Goal: Obtain resource: Obtain resource

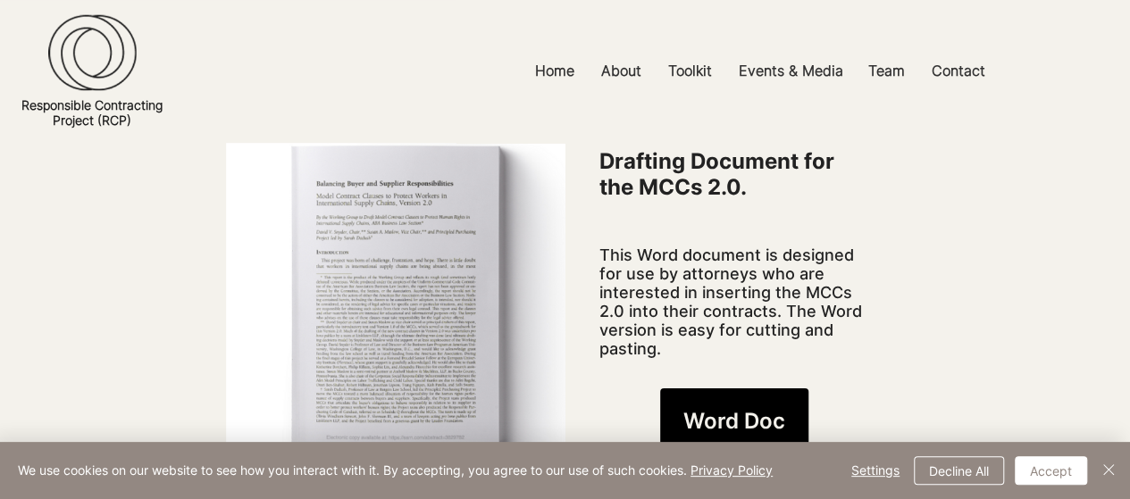
scroll to position [1429, 0]
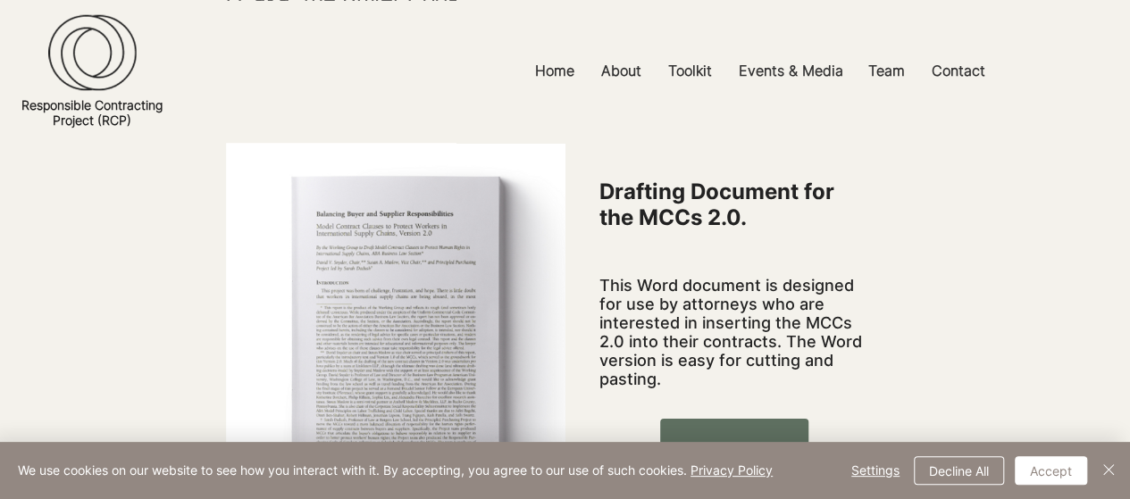
click at [733, 419] on link "Word Doc" at bounding box center [734, 451] width 148 height 64
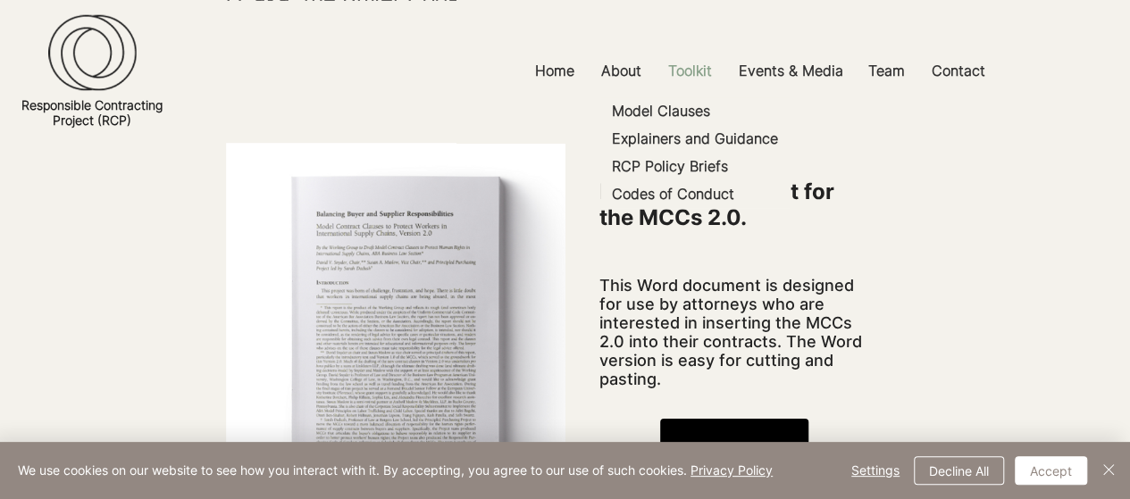
click at [686, 73] on p "Toolkit" at bounding box center [690, 71] width 62 height 40
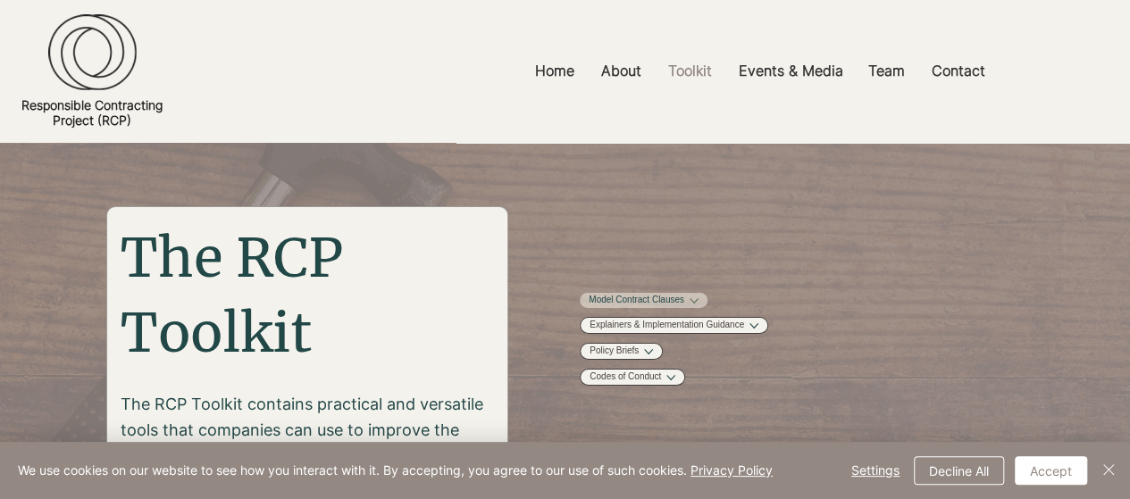
click at [684, 307] on link "Model Contract Clauses" at bounding box center [637, 300] width 96 height 13
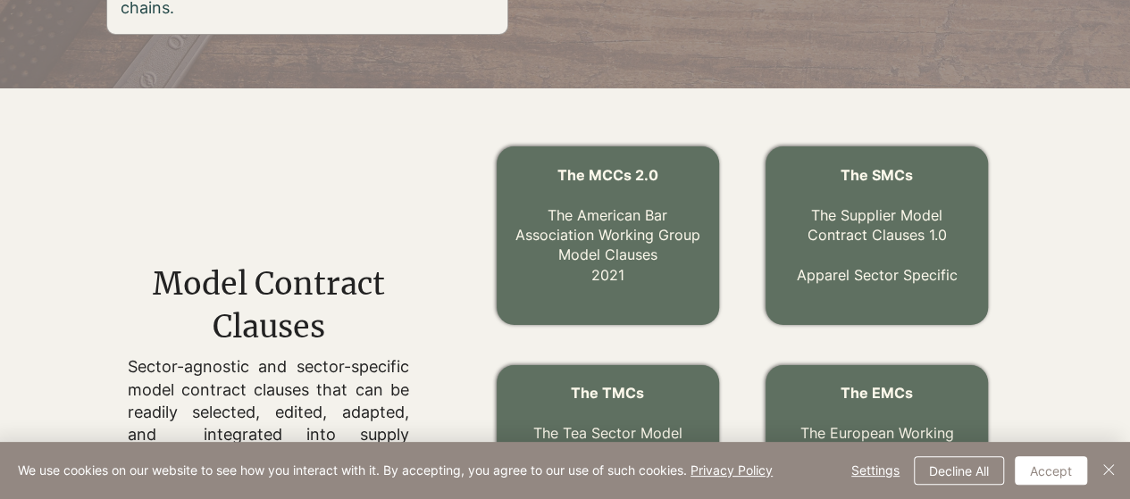
scroll to position [495, 0]
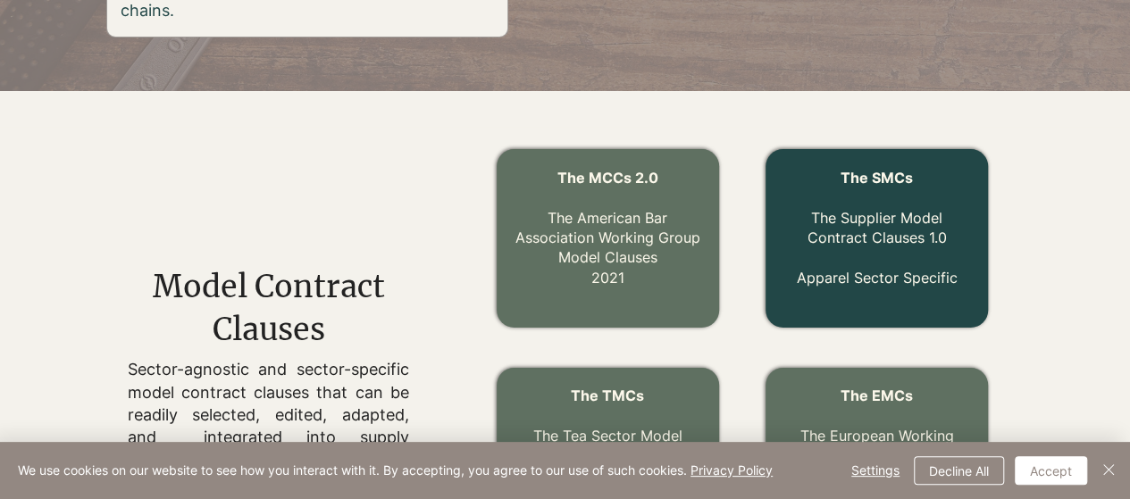
click at [875, 239] on link "The Supplier Model Contract Clauses 1.0" at bounding box center [876, 228] width 139 height 38
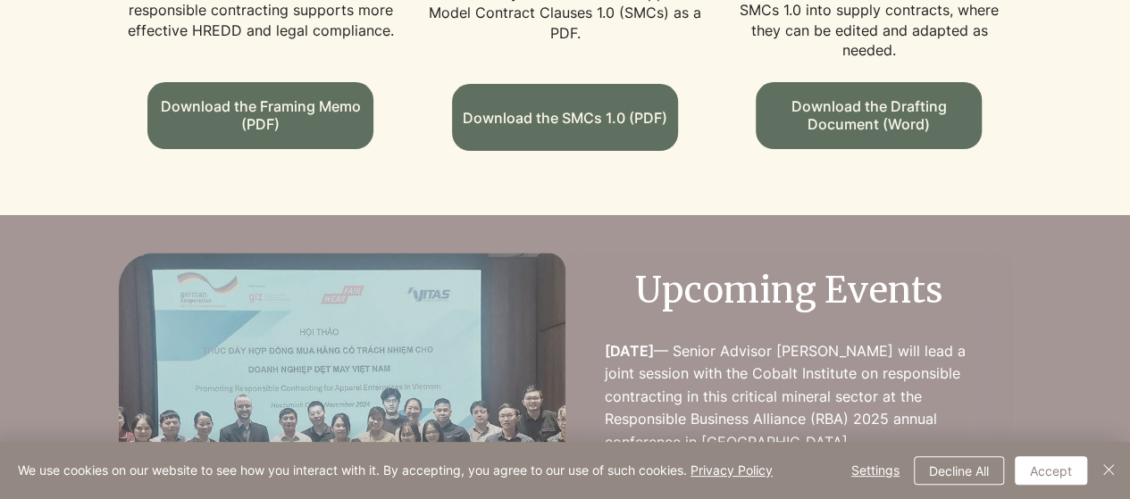
scroll to position [1250, 0]
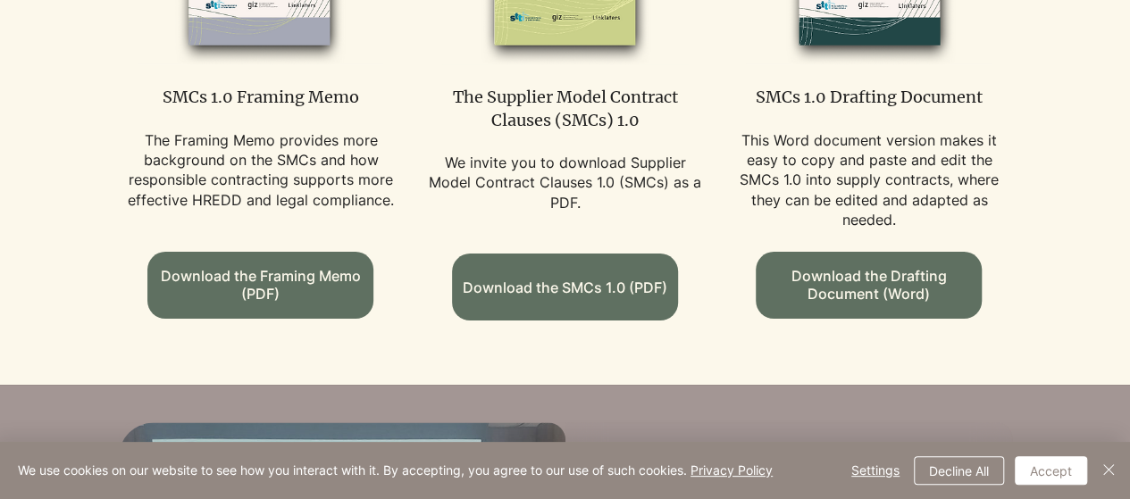
click at [539, 153] on p "We invite you to download Supplier Model Contract Clauses 1.0 (SMCs) as a PDF." at bounding box center [564, 183] width 282 height 60
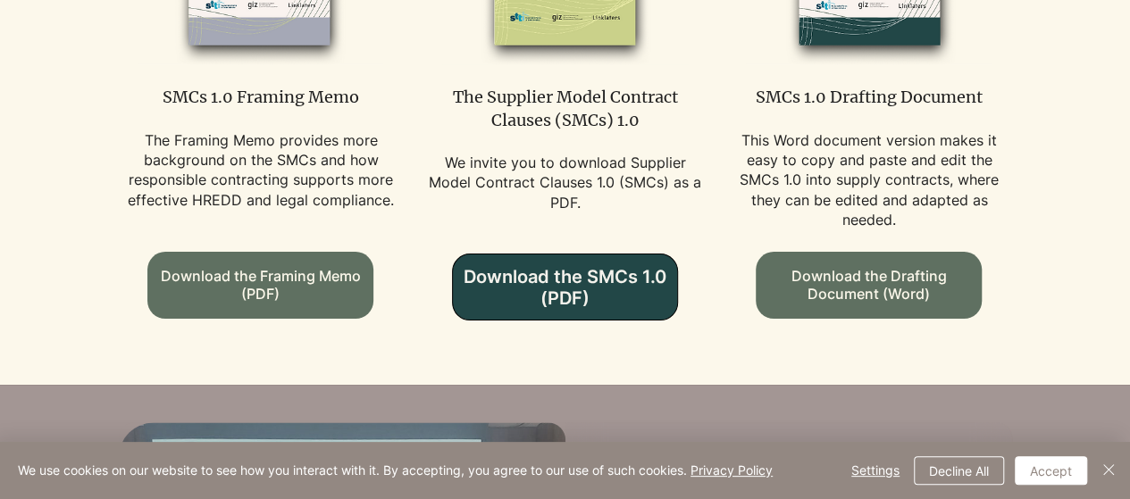
click at [606, 266] on span "Download the SMCs 1.0 (PDF)" at bounding box center [565, 287] width 224 height 43
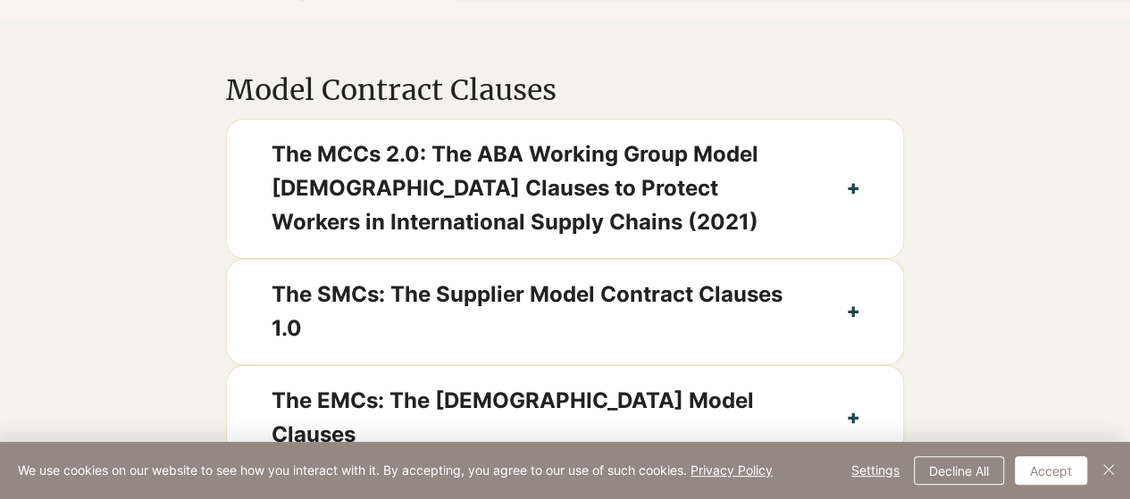
scroll to position [982, 0]
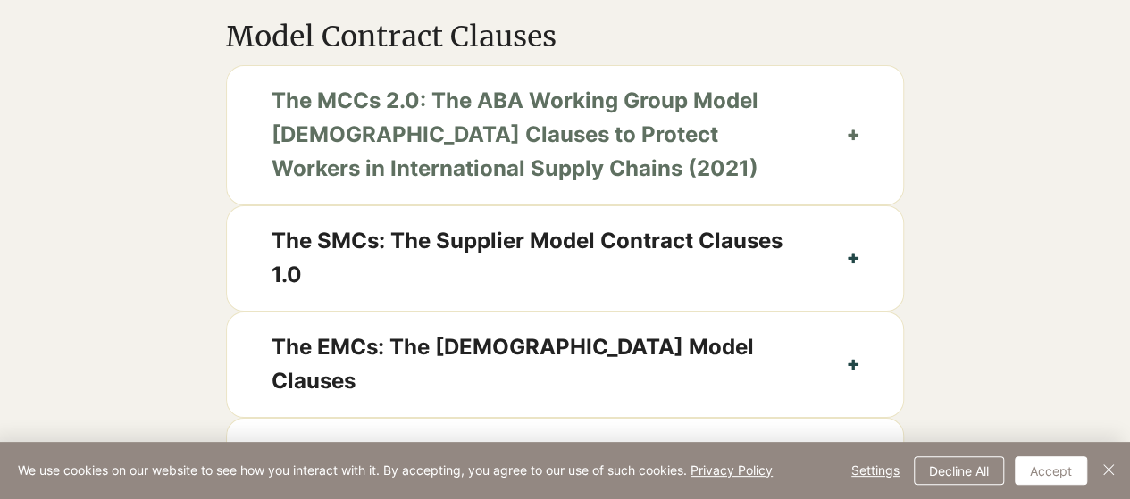
click at [443, 147] on span "The MCCs 2.0: The ABA Working Group Model [DEMOGRAPHIC_DATA] Clauses to Protect…" at bounding box center [537, 135] width 531 height 103
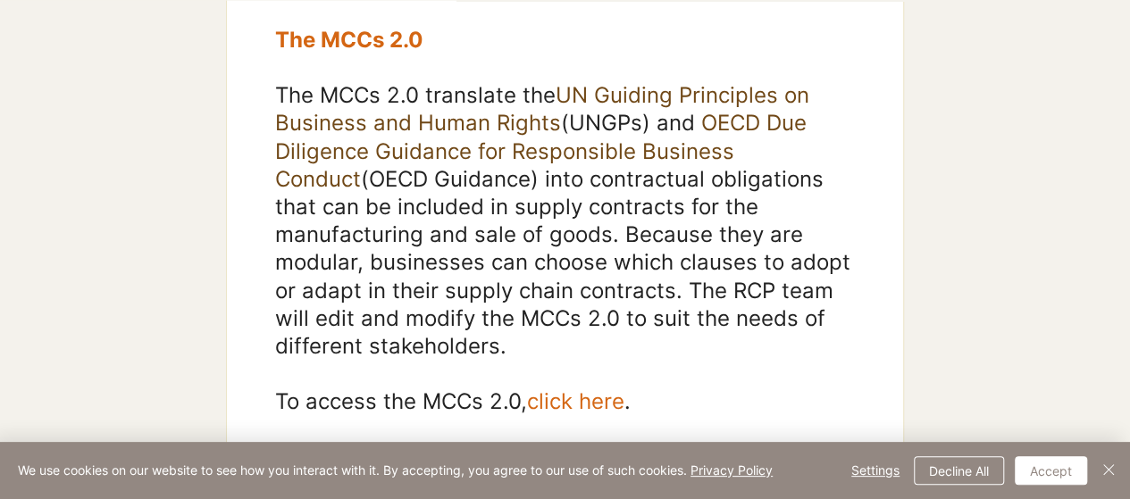
scroll to position [1250, 0]
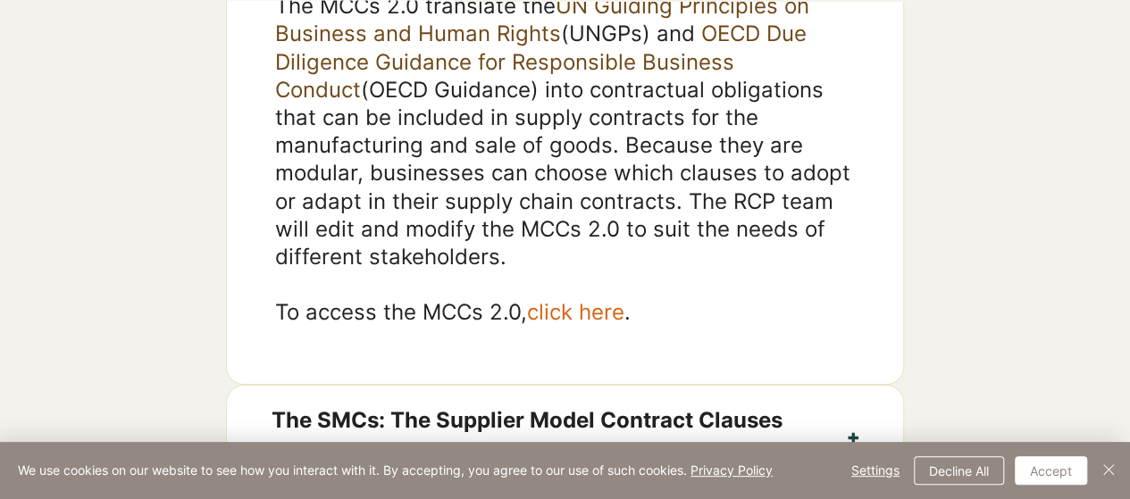
click at [556, 325] on span "click here" at bounding box center [575, 312] width 97 height 26
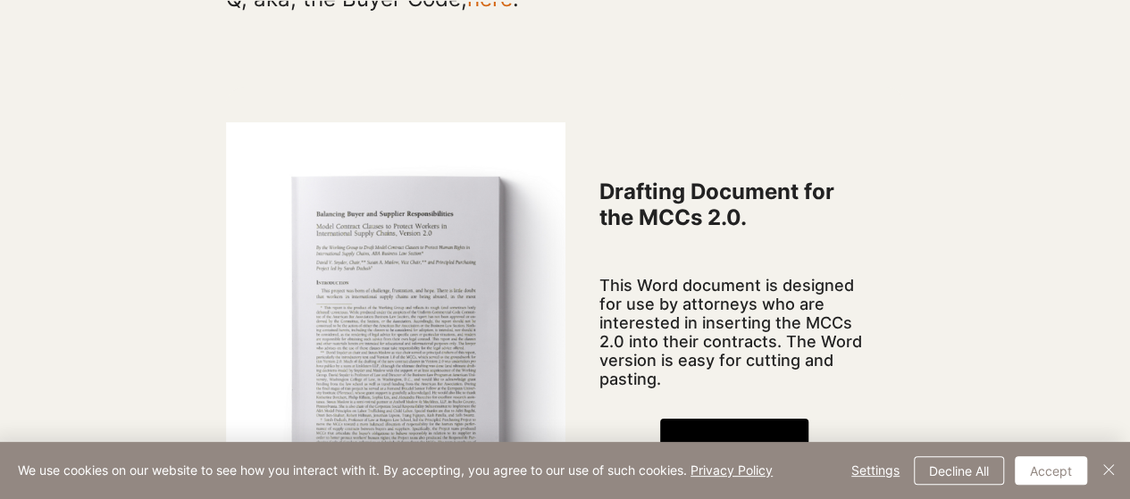
scroll to position [1518, 0]
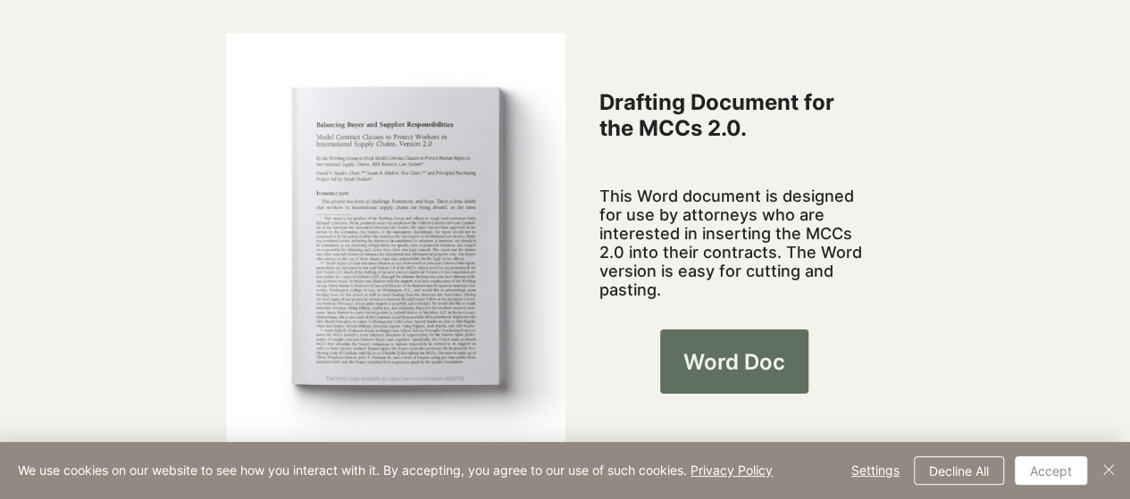
click at [715, 347] on span "Word Doc" at bounding box center [734, 362] width 102 height 30
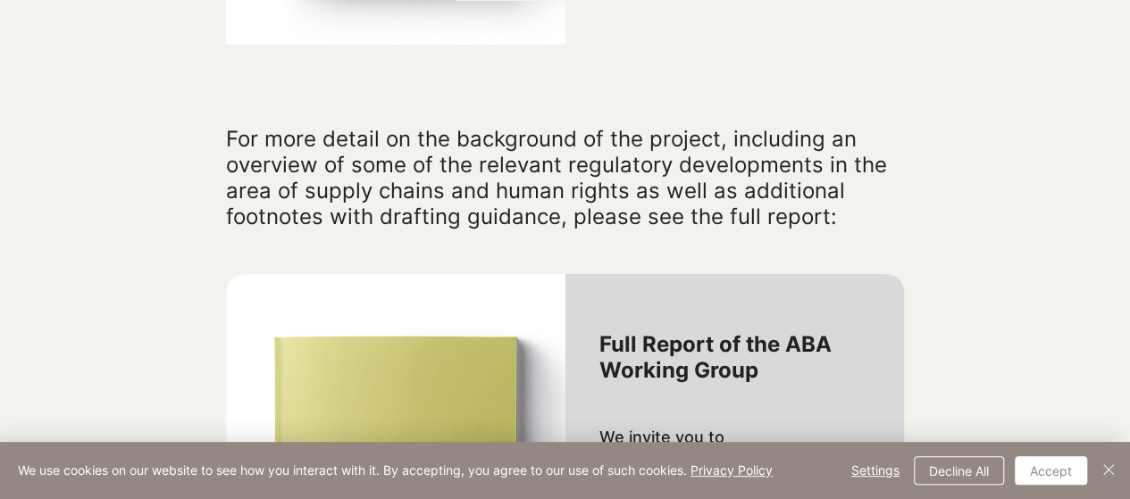
scroll to position [2054, 0]
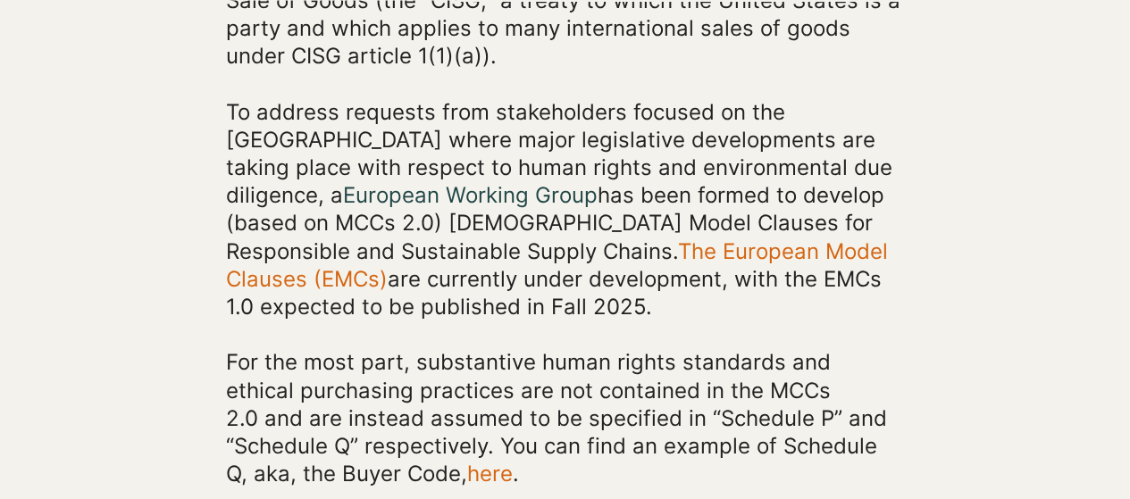
scroll to position [982, 0]
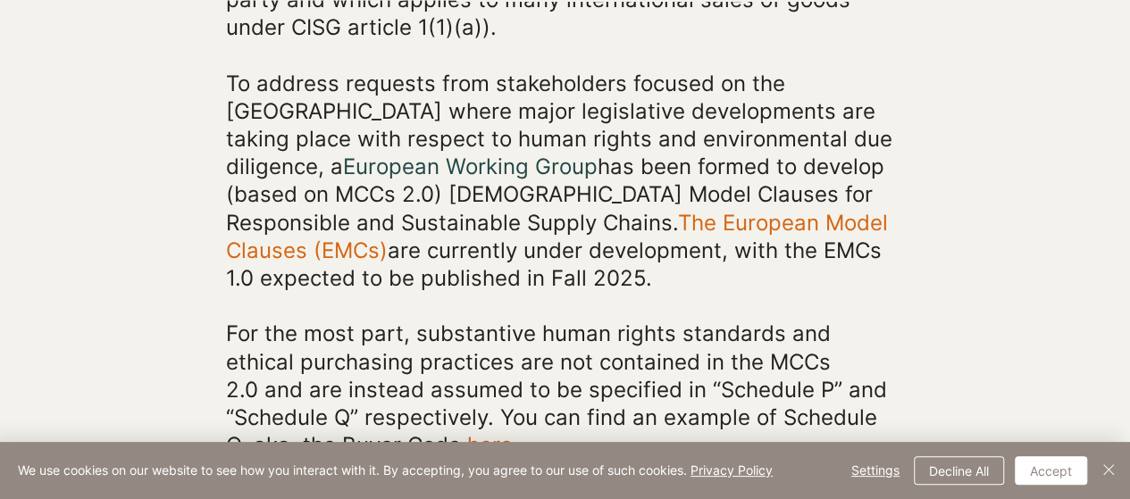
click at [607, 210] on link "The European Model Clauses (EMCs)" at bounding box center [557, 237] width 662 height 54
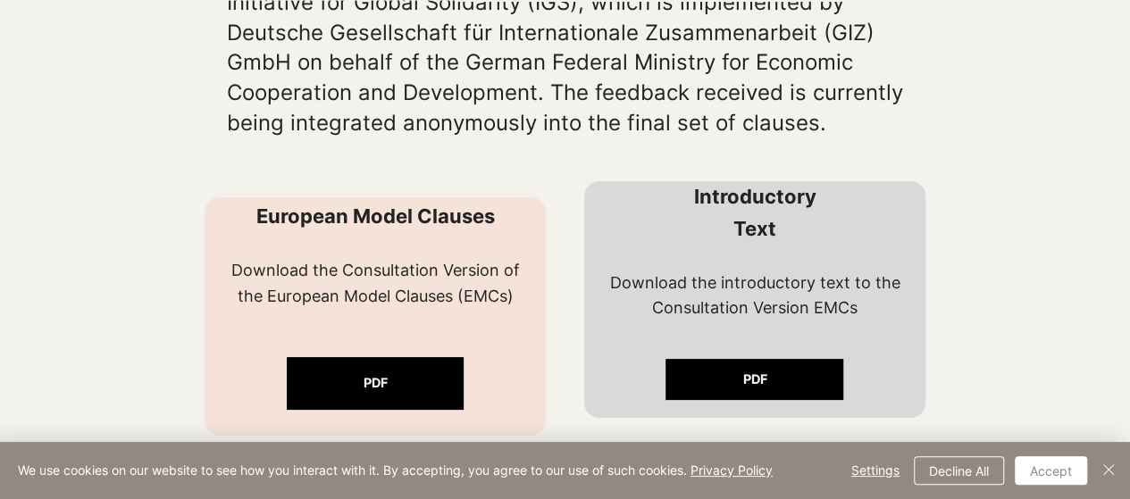
scroll to position [1340, 0]
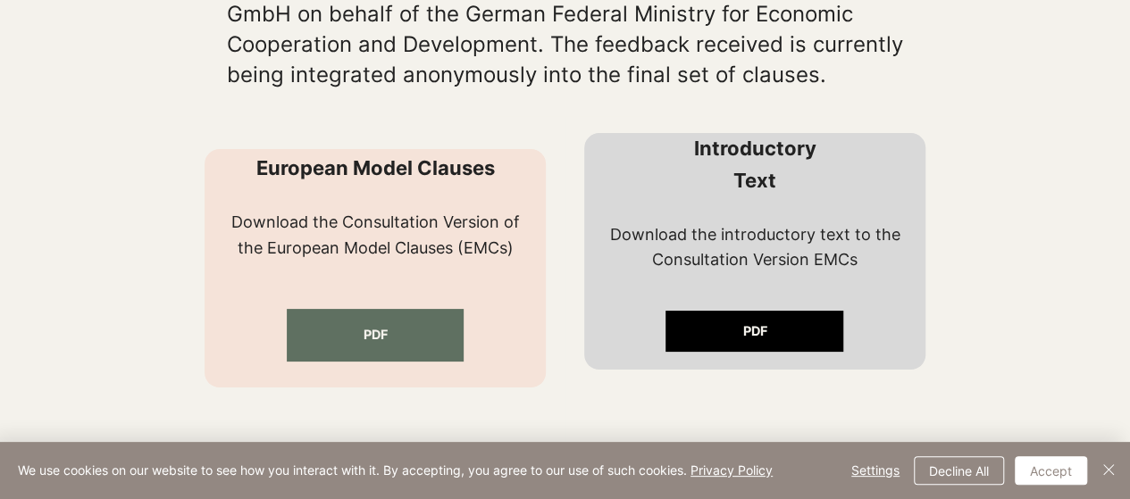
click at [404, 362] on link "PDF" at bounding box center [376, 335] width 178 height 53
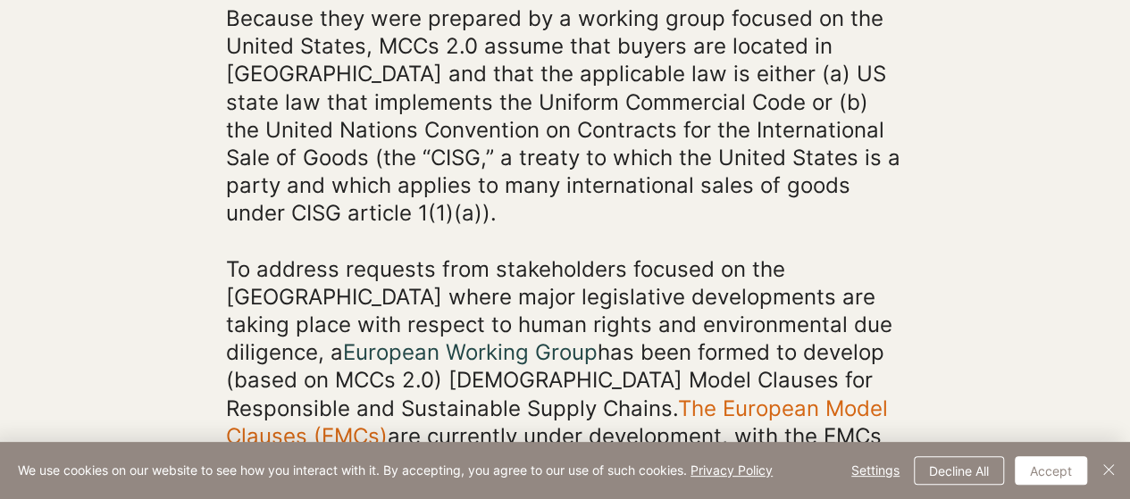
scroll to position [804, 0]
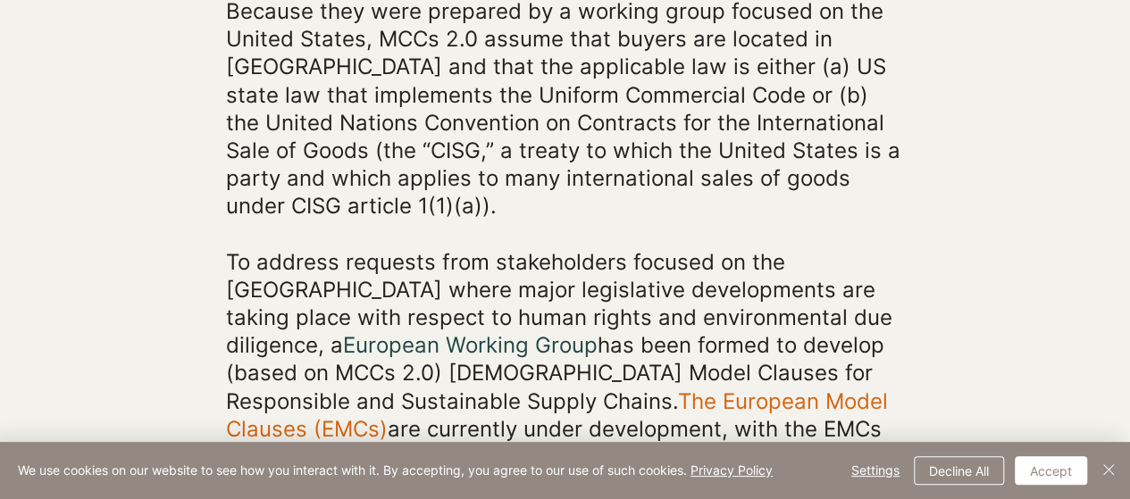
click at [535, 389] on link "The European Model Clauses (EMCs)" at bounding box center [557, 416] width 662 height 54
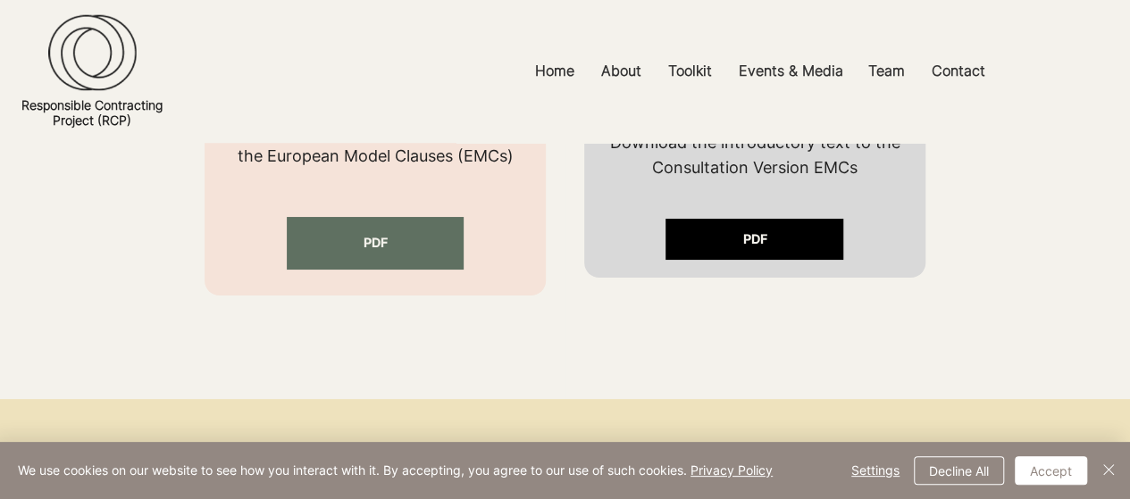
scroll to position [1429, 0]
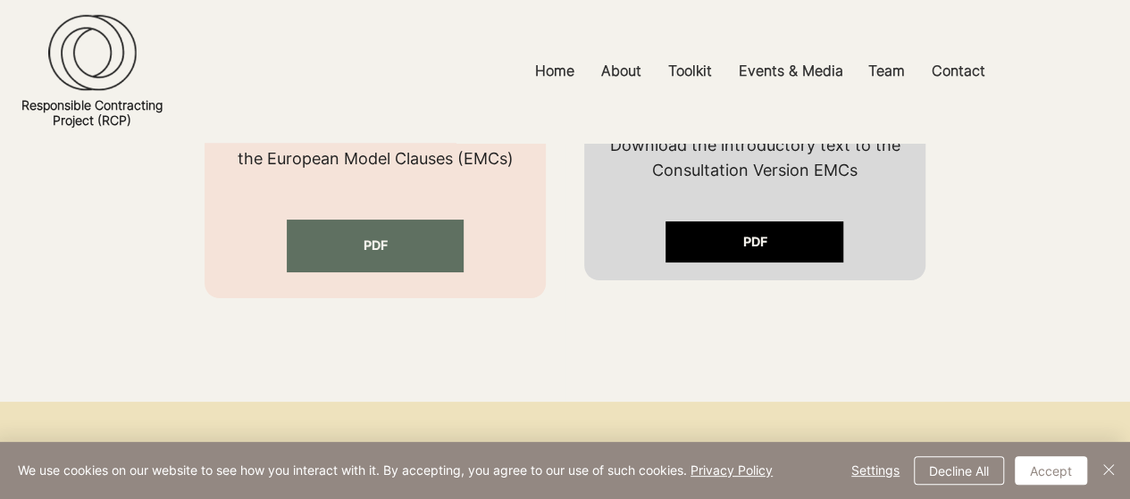
click at [439, 272] on link "PDF" at bounding box center [376, 246] width 178 height 53
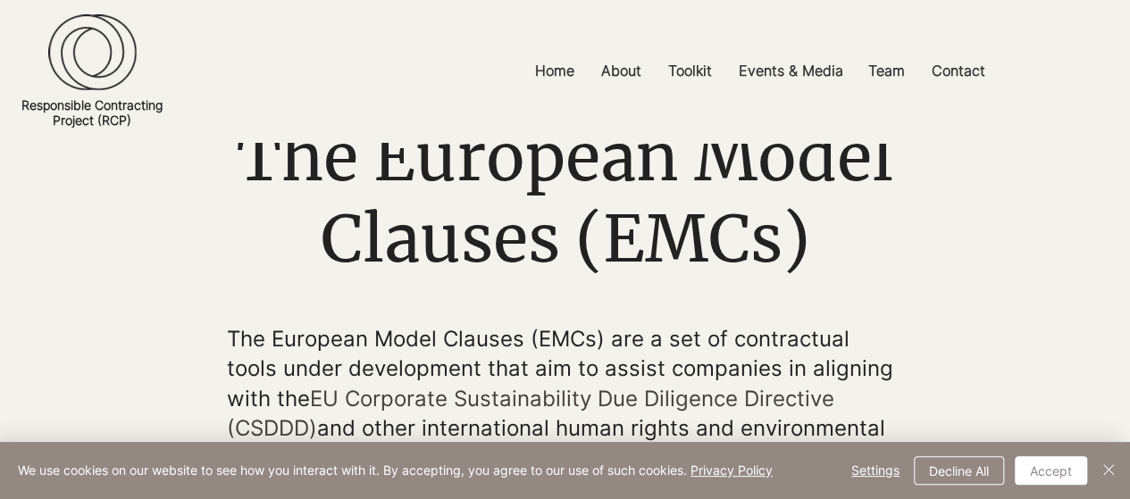
scroll to position [89, 0]
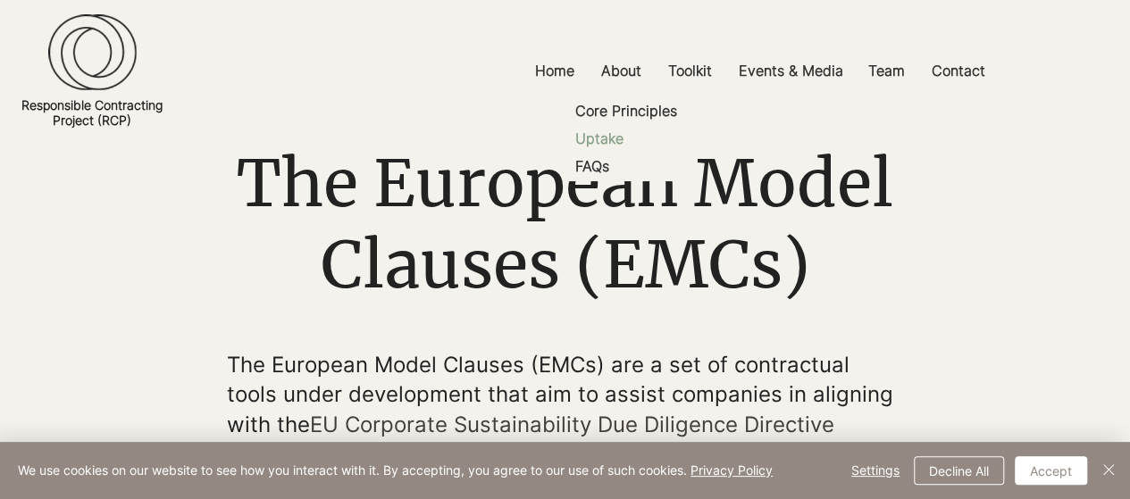
click at [606, 131] on p "Uptake" at bounding box center [599, 139] width 63 height 28
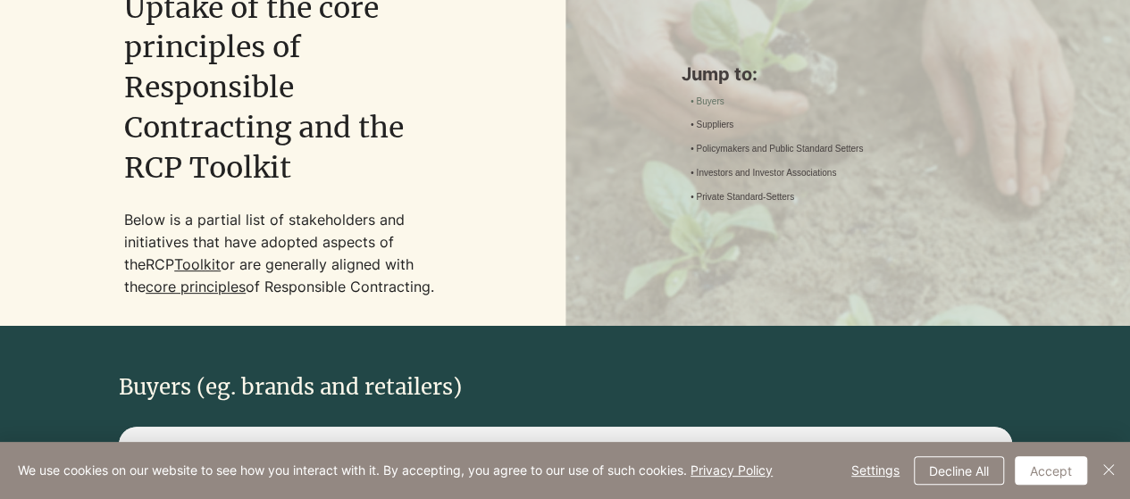
scroll to position [179, 0]
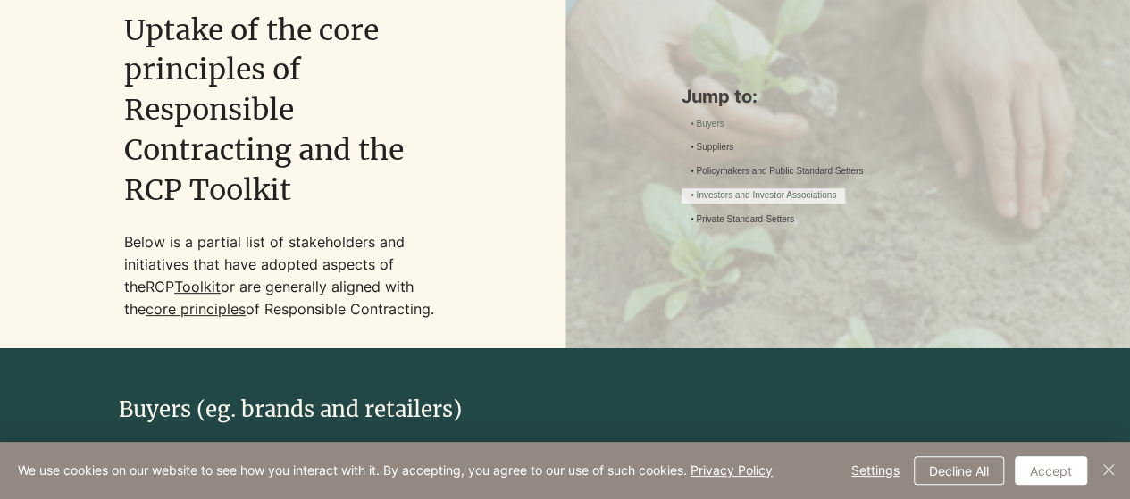
click at [741, 203] on link "• Investors and Investor Associations" at bounding box center [763, 195] width 146 height 13
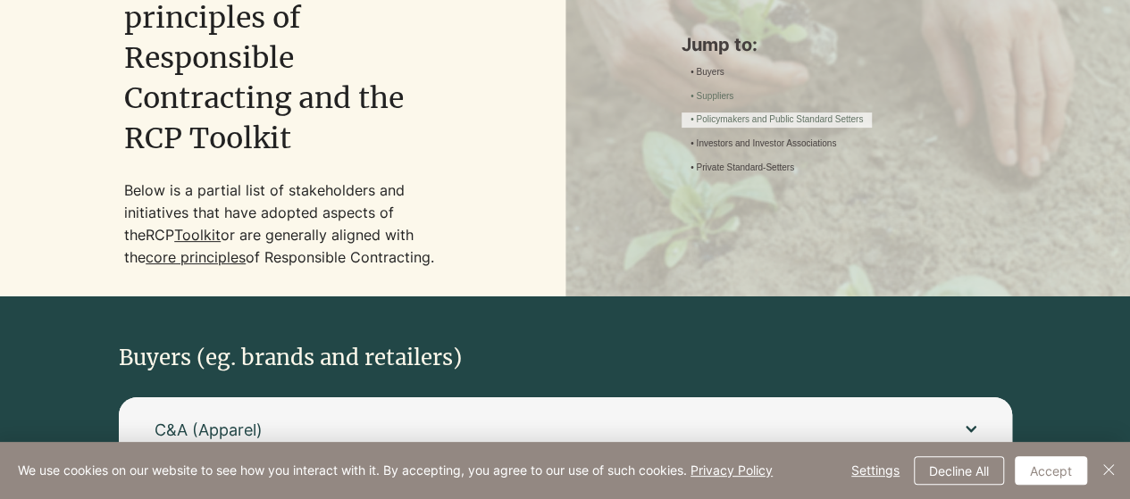
scroll to position [0, 0]
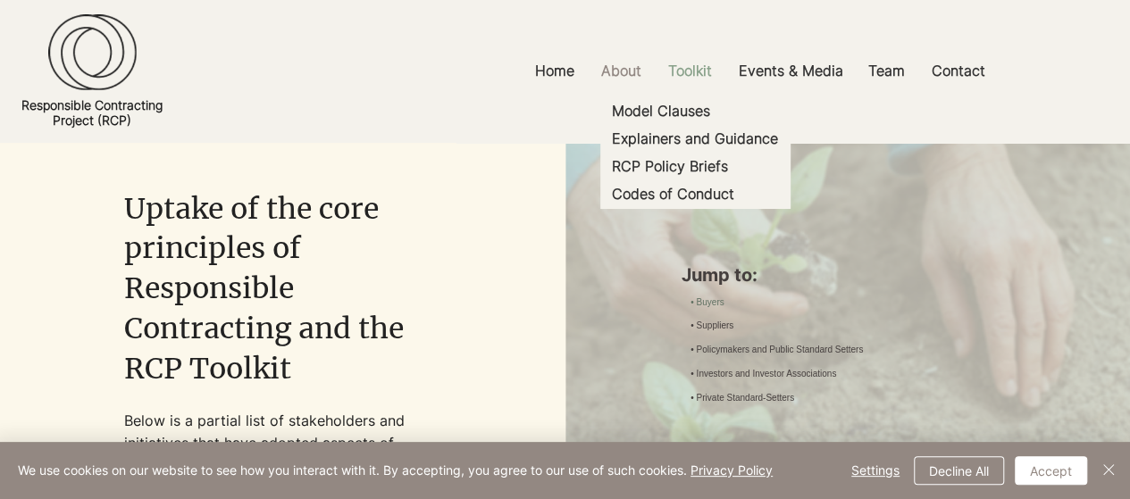
click at [704, 62] on p "Toolkit" at bounding box center [690, 71] width 62 height 40
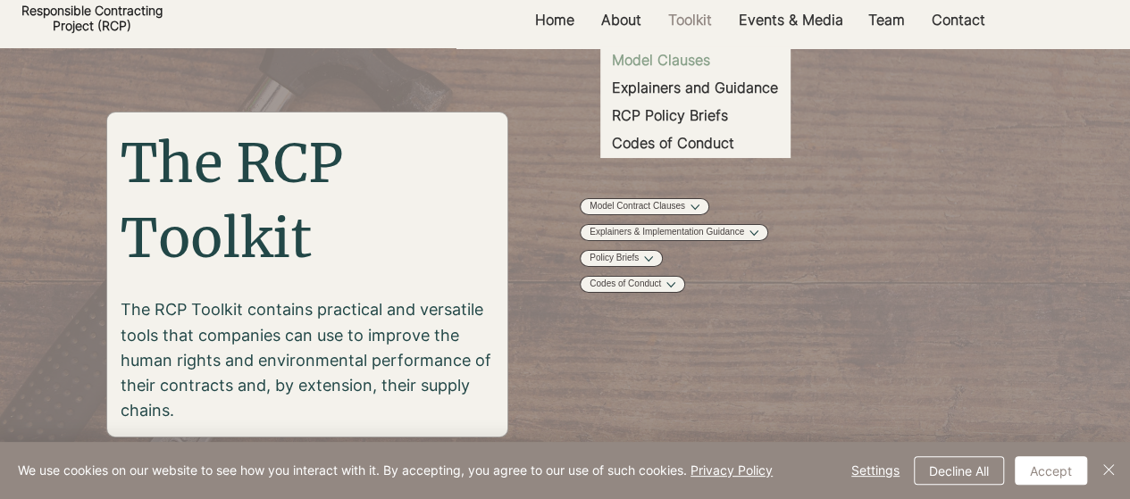
scroll to position [179, 0]
